Goal: Obtain resource: Obtain resource

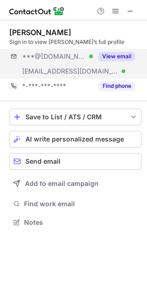
scroll to position [216, 147]
click at [117, 52] on button "View email" at bounding box center [117, 56] width 37 height 9
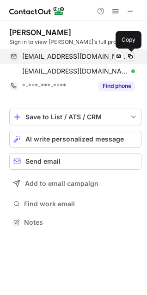
click at [132, 56] on span at bounding box center [130, 56] width 7 height 7
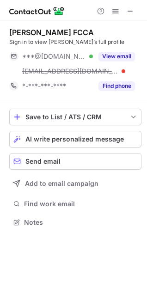
scroll to position [216, 147]
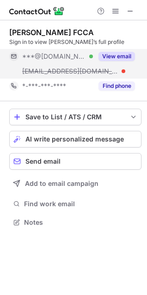
click at [123, 51] on div "View email" at bounding box center [114, 56] width 42 height 15
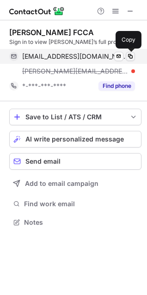
click at [130, 54] on span at bounding box center [130, 56] width 7 height 7
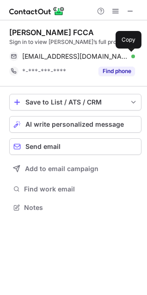
scroll to position [201, 147]
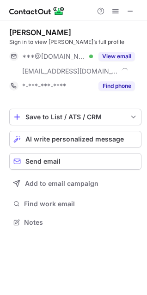
scroll to position [216, 147]
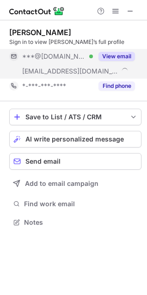
click at [119, 58] on button "View email" at bounding box center [117, 56] width 37 height 9
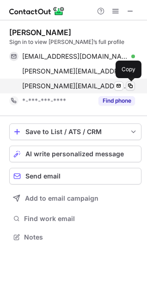
click at [132, 85] on span at bounding box center [130, 85] width 7 height 7
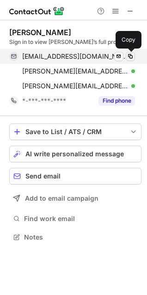
click at [131, 56] on span at bounding box center [130, 56] width 7 height 7
